Goal: Use online tool/utility: Utilize a website feature to perform a specific function

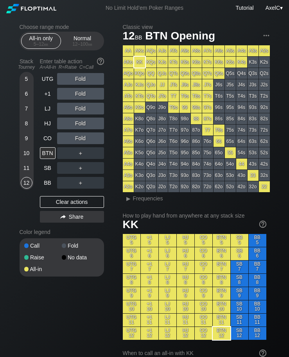
click at [28, 173] on div "11" at bounding box center [27, 168] width 12 height 12
click at [48, 131] on div "HJ" at bounding box center [48, 123] width 17 height 15
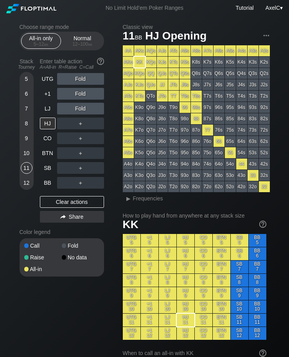
click at [45, 109] on div "LJ" at bounding box center [48, 109] width 16 height 12
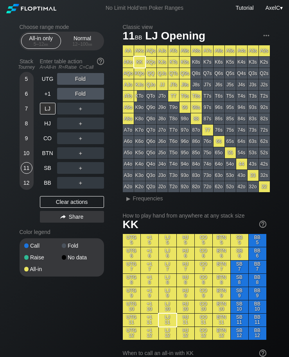
click at [50, 90] on div "+1" at bounding box center [48, 93] width 17 height 15
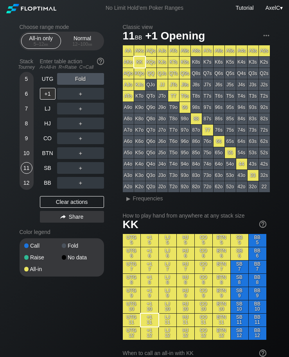
click at [51, 114] on div "LJ" at bounding box center [48, 109] width 16 height 12
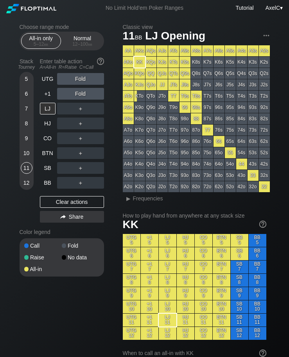
click at [44, 95] on div "+1" at bounding box center [48, 94] width 16 height 12
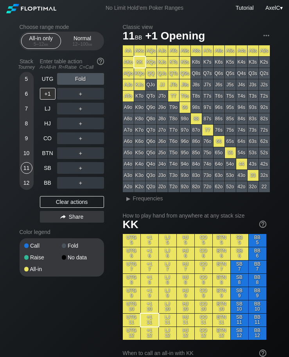
click at [80, 40] on div "Normal 12 – 100 bb" at bounding box center [82, 41] width 36 height 15
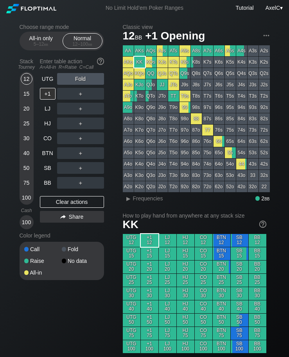
click at [26, 226] on div "100" at bounding box center [27, 223] width 12 height 12
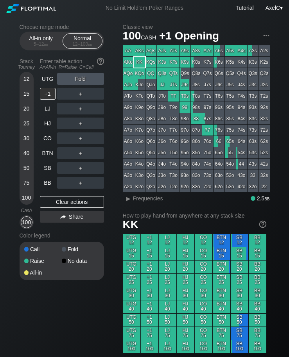
click at [50, 174] on div "SB" at bounding box center [48, 168] width 16 height 12
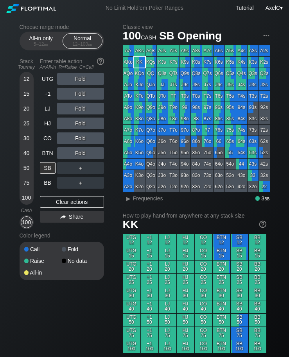
click at [47, 159] on div "BTN" at bounding box center [48, 153] width 16 height 12
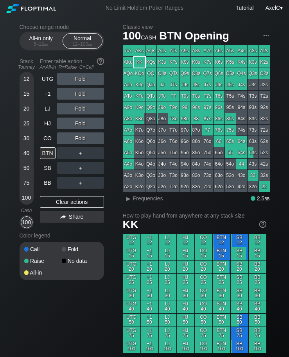
click at [46, 155] on div "BTN" at bounding box center [48, 153] width 16 height 12
